Goal: Browse casually

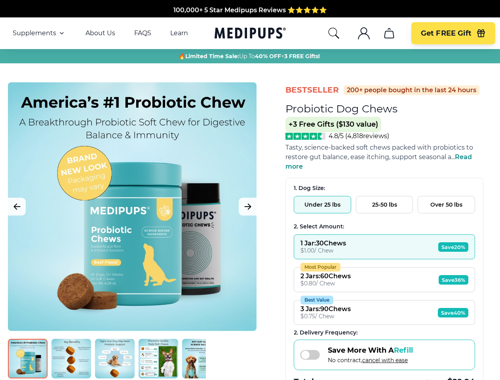
click at [39, 33] on span "Supplements" at bounding box center [35, 33] width 44 height 8
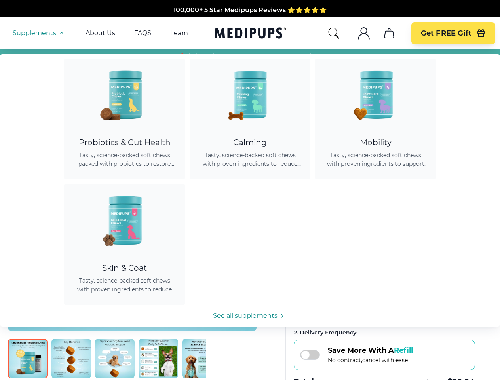
click at [61, 33] on icon "button" at bounding box center [62, 34] width 10 height 10
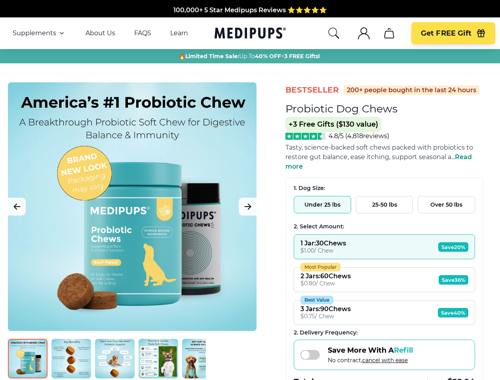
click at [333, 33] on icon "search" at bounding box center [333, 33] width 13 height 13
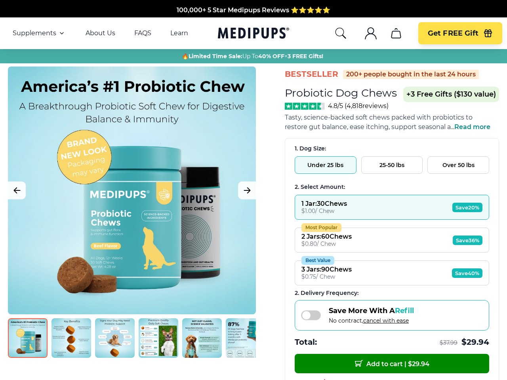
click at [364, 33] on icon ".cls-1{fill:none;stroke:currentColor;stroke-miterlimit:10;stroke-width:1.5px;}" at bounding box center [370, 33] width 13 height 13
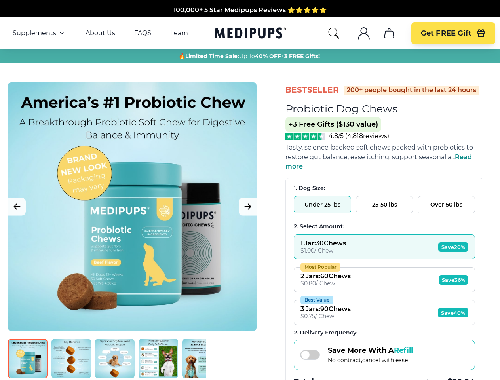
click at [389, 33] on icon "cart" at bounding box center [389, 33] width 13 height 13
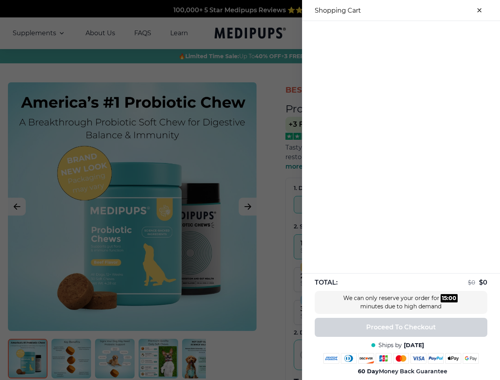
click at [389, 33] on div at bounding box center [250, 190] width 500 height 380
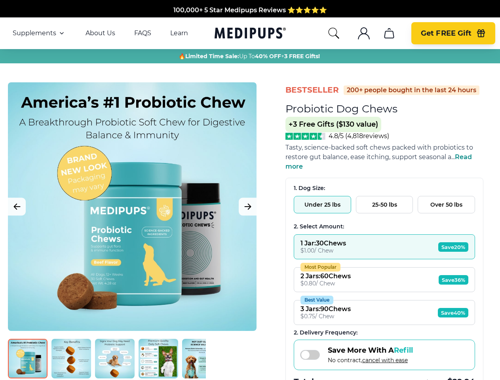
click at [453, 33] on span "Get FREE Gift" at bounding box center [446, 33] width 51 height 9
click at [481, 33] on icon "button" at bounding box center [480, 34] width 7 height 5
